Goal: Find contact information: Find contact information

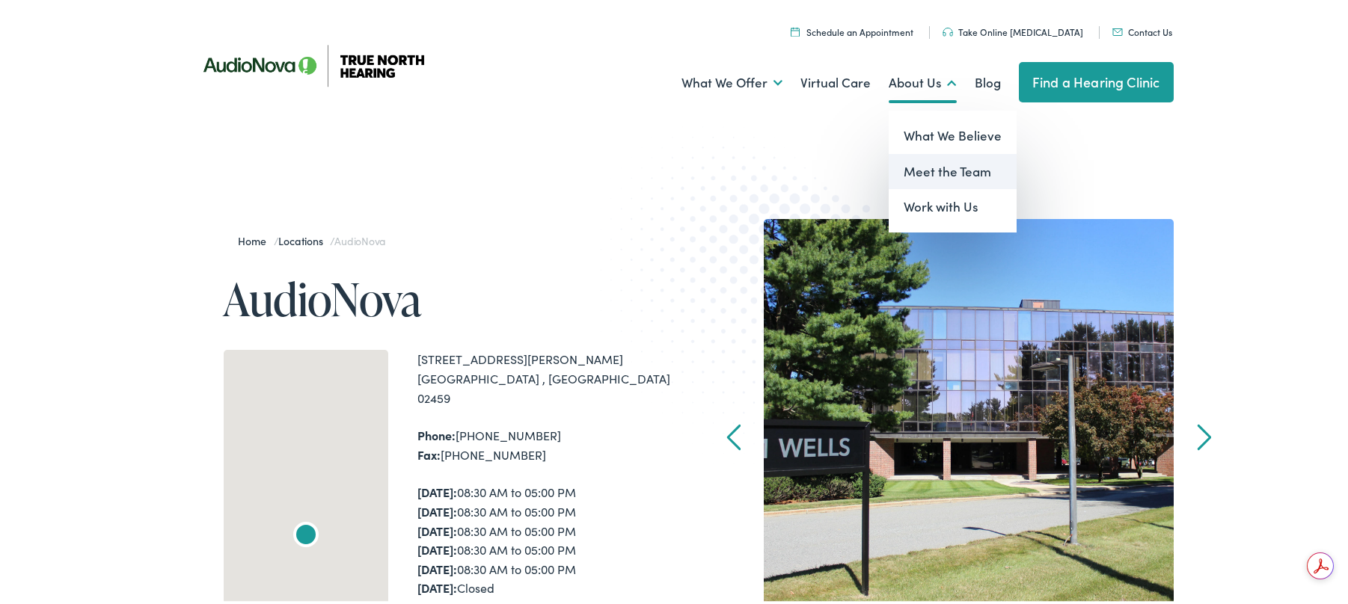
click at [947, 168] on link "Meet the Team" at bounding box center [953, 170] width 128 height 36
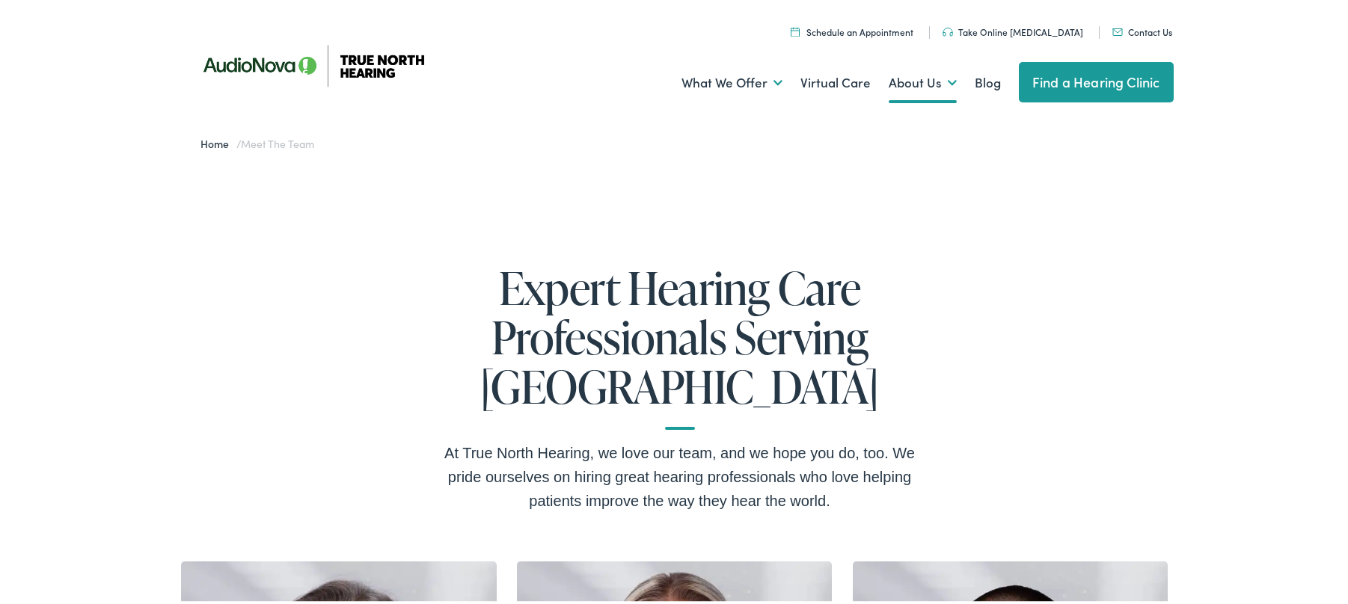
click at [1130, 30] on link "Contact Us" at bounding box center [1142, 29] width 61 height 13
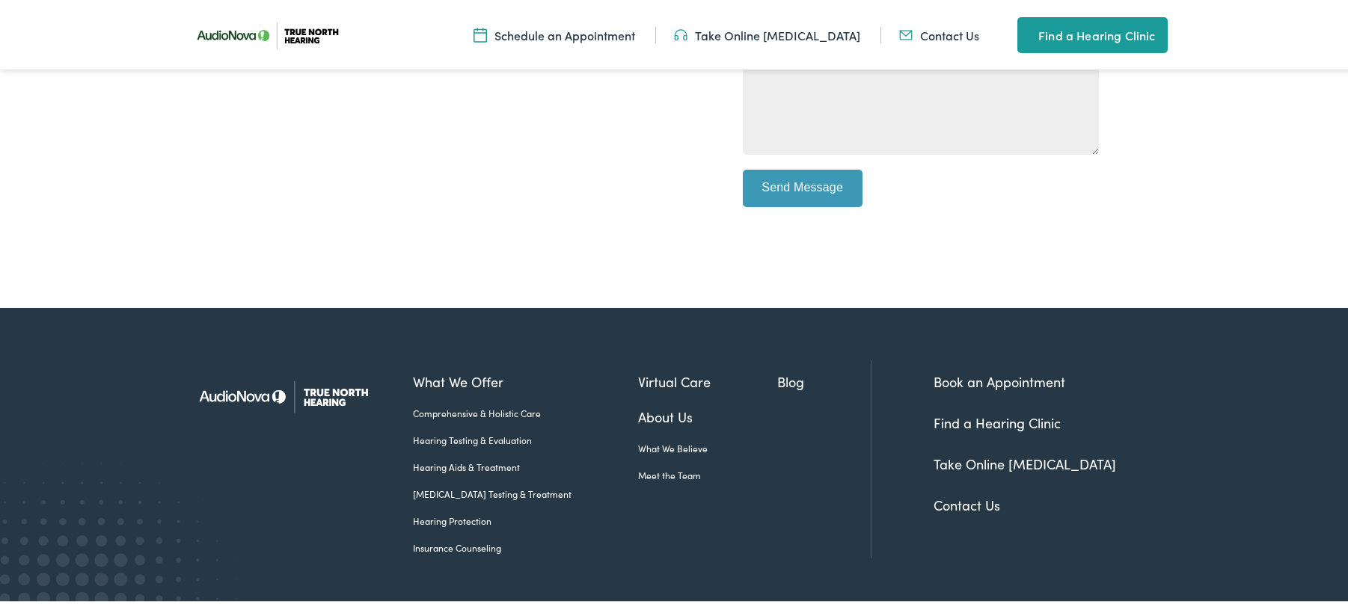
scroll to position [679, 0]
